Goal: Transaction & Acquisition: Subscribe to service/newsletter

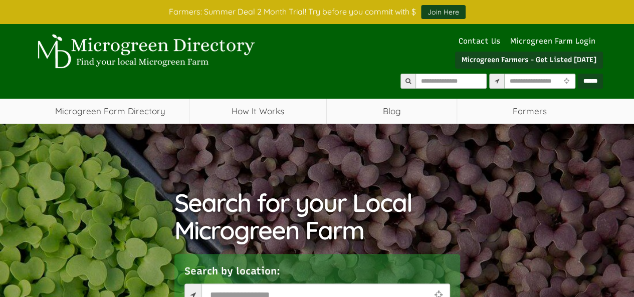
select select "Language Translate Widget"
click at [587, 40] on link "Microgreen Farm Login" at bounding box center [556, 41] width 90 height 9
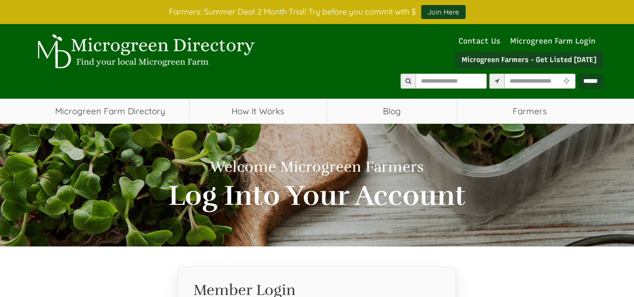
select select "Language Translate Widget"
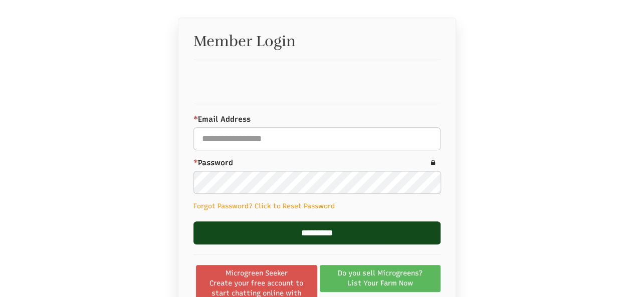
scroll to position [251, 0]
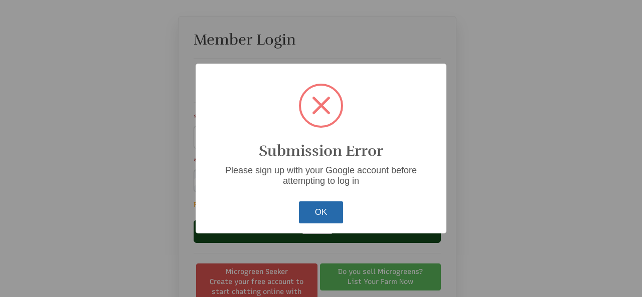
click at [306, 210] on button "OK" at bounding box center [321, 213] width 45 height 22
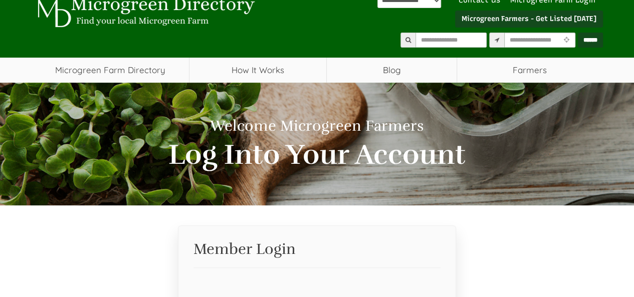
scroll to position [0, 0]
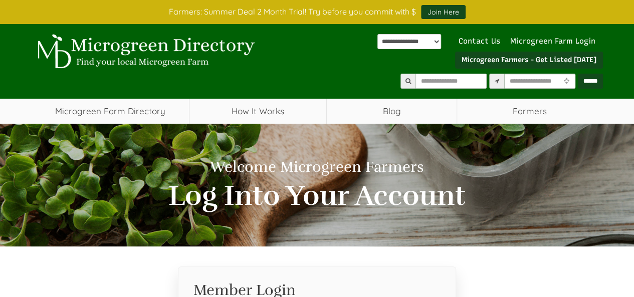
click at [554, 57] on link "Microgreen Farmers - Get Listed [DATE]" at bounding box center [529, 60] width 148 height 17
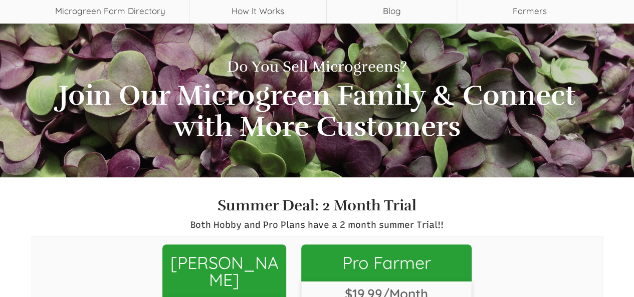
select select "Language Translate Widget"
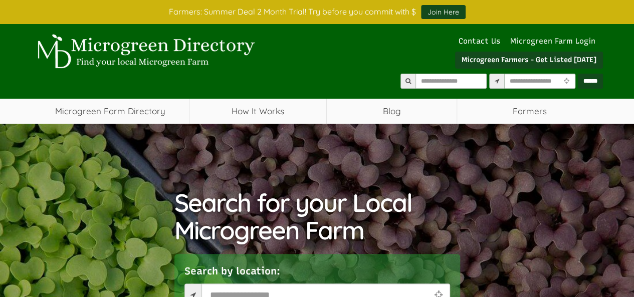
click at [586, 42] on link "Microgreen Farm Login" at bounding box center [556, 41] width 90 height 9
select select "Language Translate Widget"
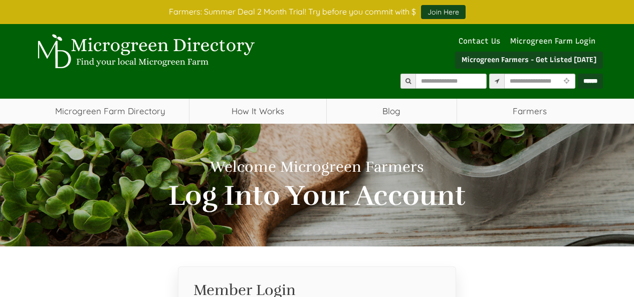
select select "Language Translate Widget"
click at [566, 41] on link "Microgreen Farm Login" at bounding box center [556, 41] width 90 height 9
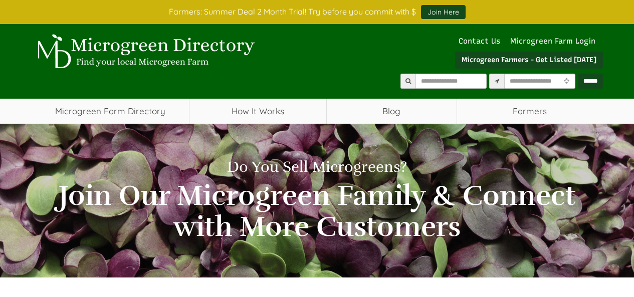
select select "Language Translate Widget"
click at [581, 38] on link "Microgreen Farm Login" at bounding box center [556, 41] width 90 height 9
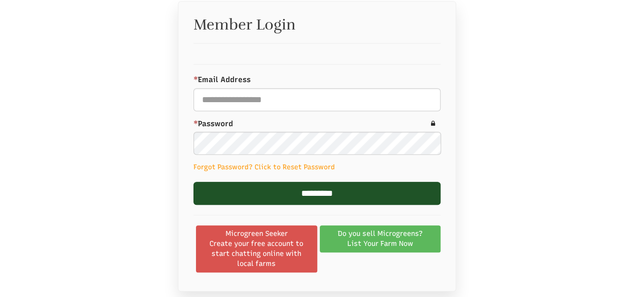
scroll to position [274, 0]
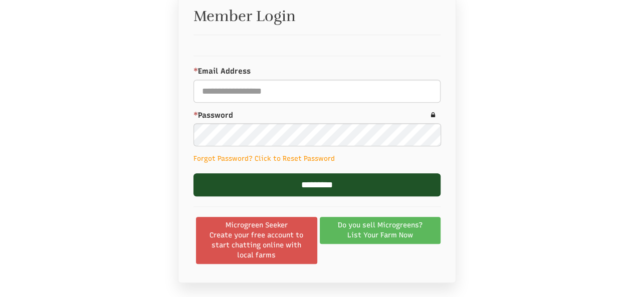
select select "Language Translate Widget"
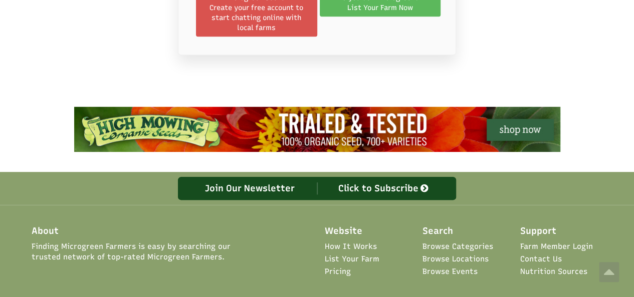
scroll to position [375, 0]
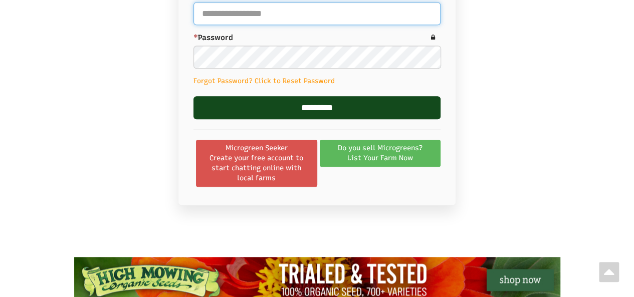
click at [265, 13] on input "* Email Address" at bounding box center [317, 13] width 247 height 23
